Goal: Transaction & Acquisition: Purchase product/service

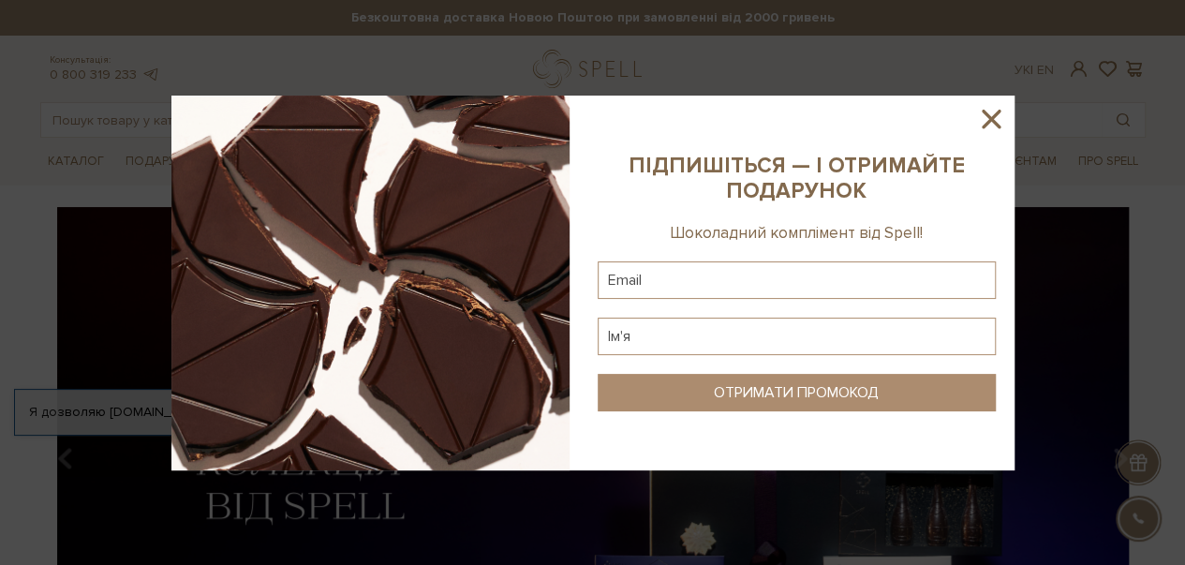
click at [1002, 110] on icon at bounding box center [991, 119] width 32 height 32
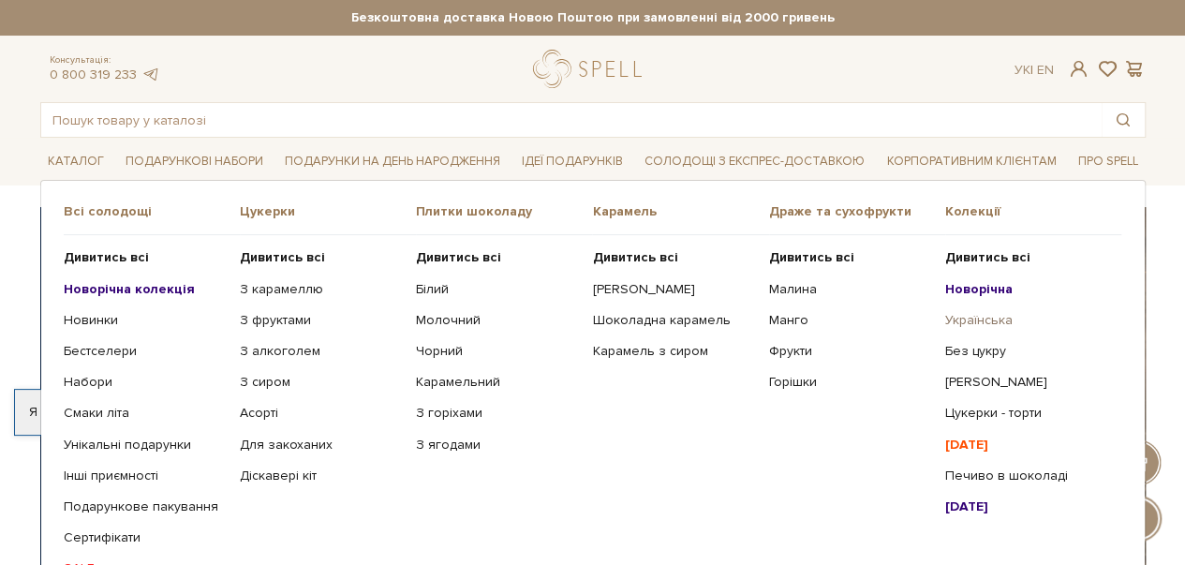
click at [996, 316] on link "Українська" at bounding box center [1026, 320] width 162 height 17
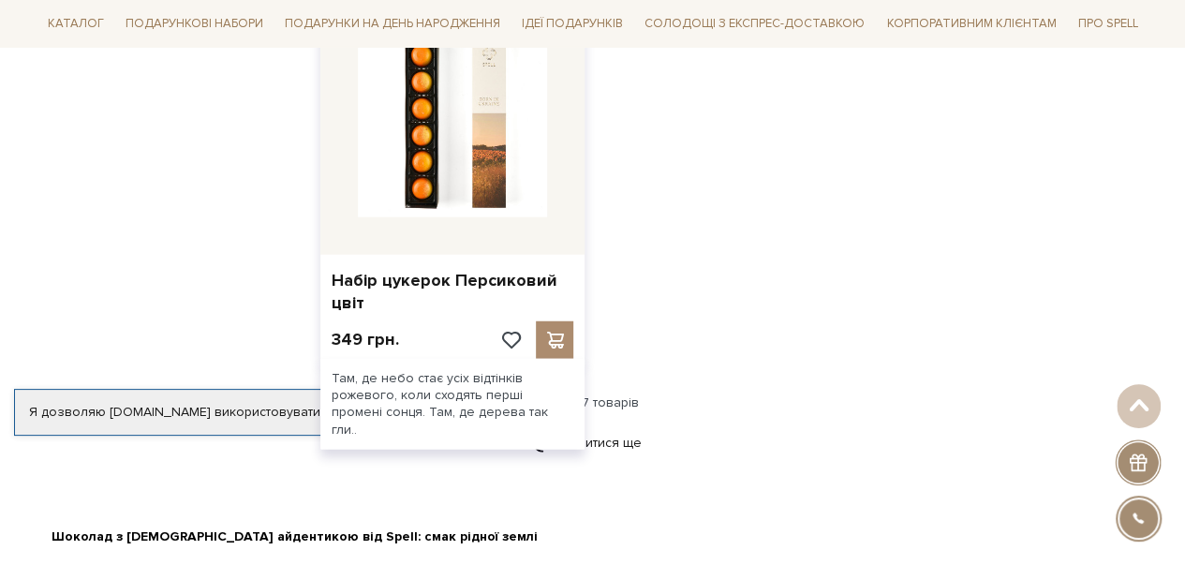
scroll to position [2395, 0]
click at [498, 226] on div at bounding box center [452, 122] width 265 height 265
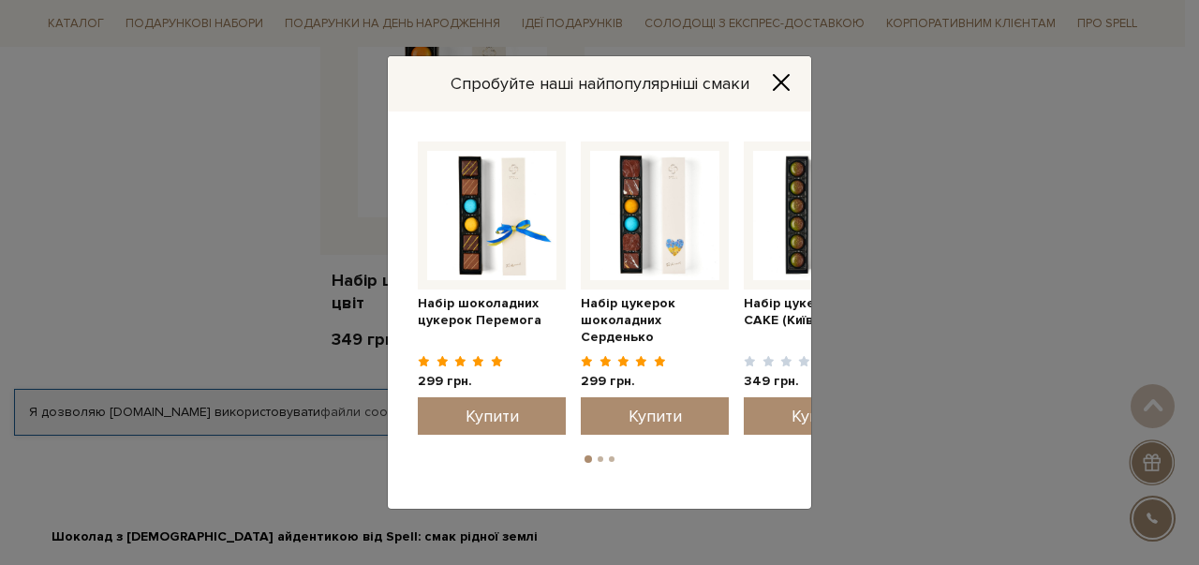
click at [788, 83] on icon "Close" at bounding box center [781, 82] width 19 height 19
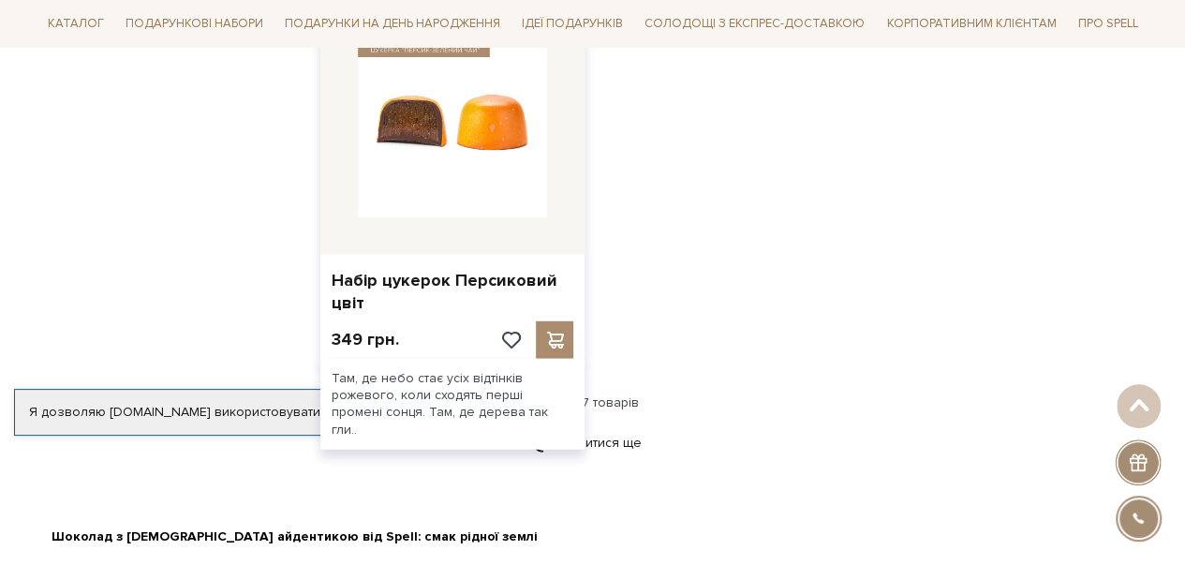
click at [510, 111] on img at bounding box center [453, 122] width 190 height 190
